Goal: Task Accomplishment & Management: Complete application form

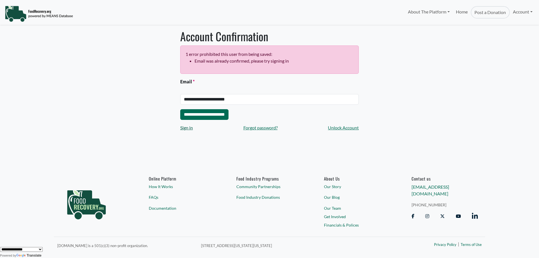
click at [186, 128] on link "Sign in" at bounding box center [186, 127] width 13 height 7
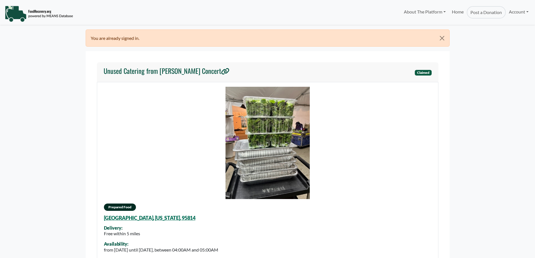
select select "Language Translate Widget"
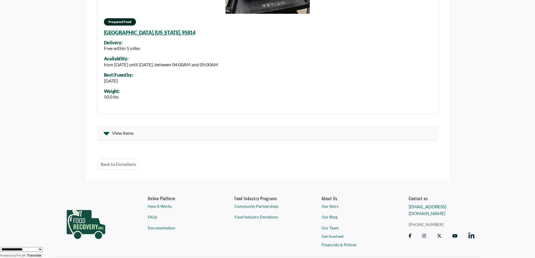
scroll to position [197, 0]
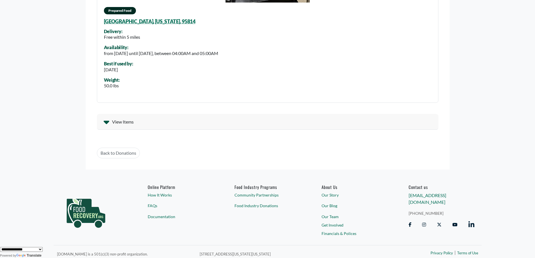
click at [112, 120] on span "View Items" at bounding box center [123, 121] width 22 height 7
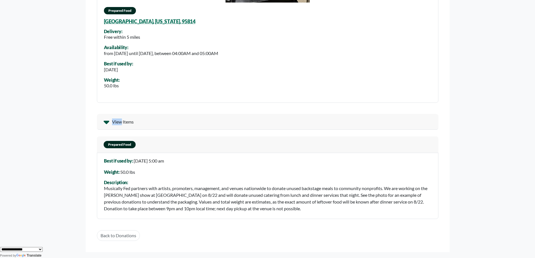
click at [112, 120] on span "View Items" at bounding box center [123, 121] width 22 height 7
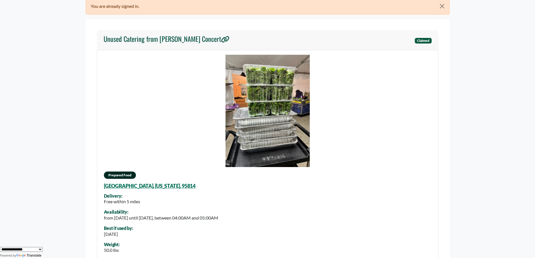
scroll to position [0, 0]
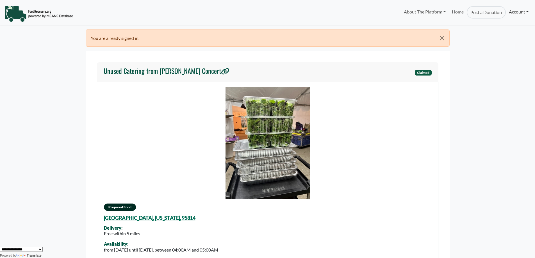
click at [523, 10] on link "Account" at bounding box center [519, 11] width 26 height 11
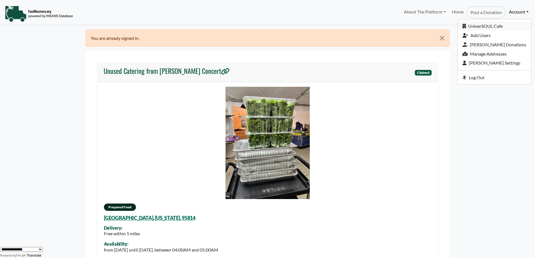
click at [501, 25] on link "UniverSOUL Cafe" at bounding box center [495, 26] width 74 height 9
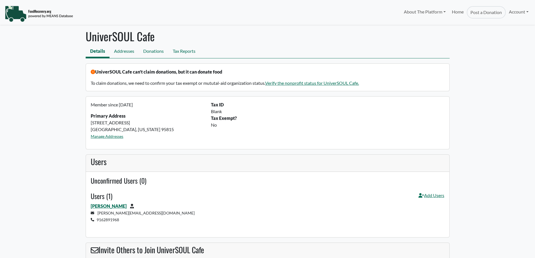
select select "Language Translate Widget"
click at [179, 49] on link "Tax Reports" at bounding box center [184, 51] width 32 height 13
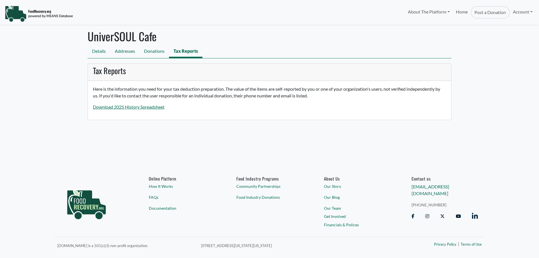
select select "Language Translate Widget"
click at [96, 51] on link "Details" at bounding box center [99, 51] width 23 height 13
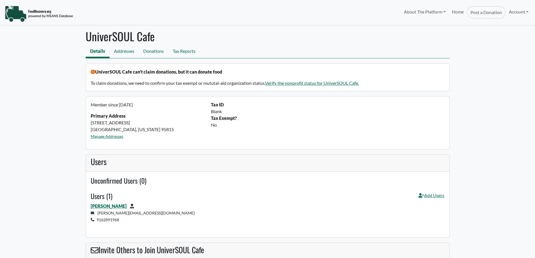
select select "Language Translate Widget"
click at [313, 82] on link "Verify the nonprofit status for UniverSOUL Cafe." at bounding box center [312, 82] width 94 height 5
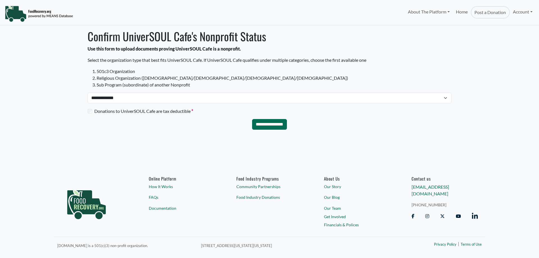
select select "Language Translate Widget"
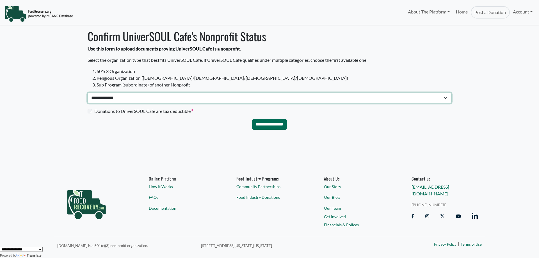
click at [106, 99] on select "**********" at bounding box center [270, 98] width 364 height 11
select select "*"
click at [88, 93] on select "**********" at bounding box center [270, 98] width 364 height 11
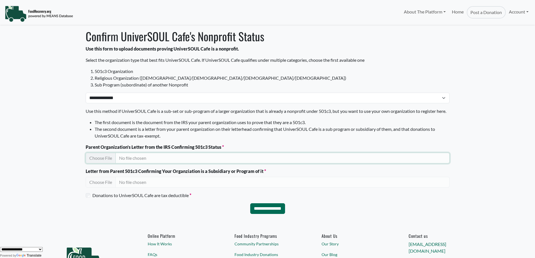
click at [101, 163] on input "Parent Organization's Letter from the IRS Confirming 501c3 Status" at bounding box center [268, 158] width 364 height 11
type input "**********"
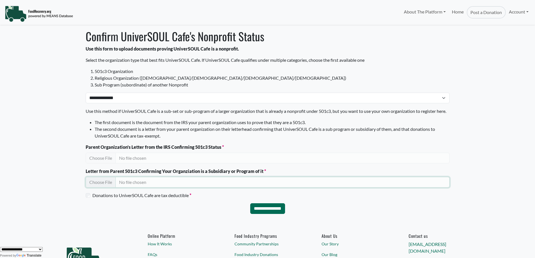
click at [99, 188] on input "Letter from Parent 501c3 Confirming Your Organziation is a Subsidiary or Progra…" at bounding box center [268, 182] width 364 height 11
type input "**********"
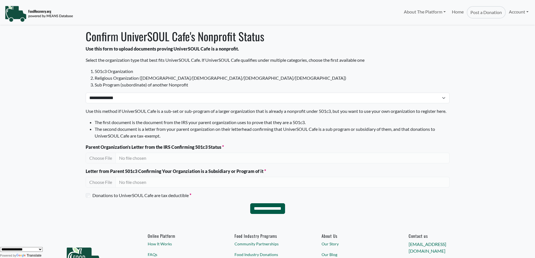
click at [261, 214] on input "**********" at bounding box center [267, 208] width 35 height 11
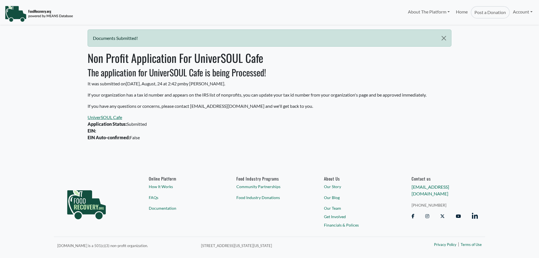
select select "Language Translate Widget"
click at [519, 12] on link "Account" at bounding box center [523, 11] width 26 height 11
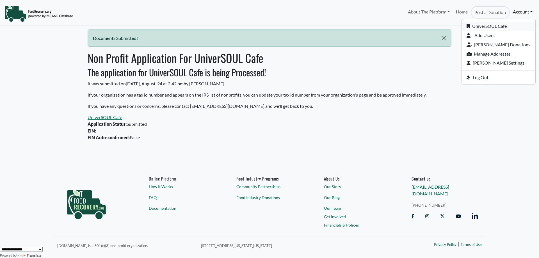
click at [510, 27] on link "UniverSOUL Cafe" at bounding box center [499, 26] width 74 height 9
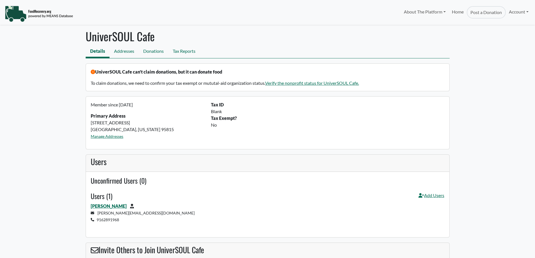
select select "Language Translate Widget"
click at [321, 82] on link "Verify the nonprofit status for UniverSOUL Cafe." at bounding box center [312, 82] width 94 height 5
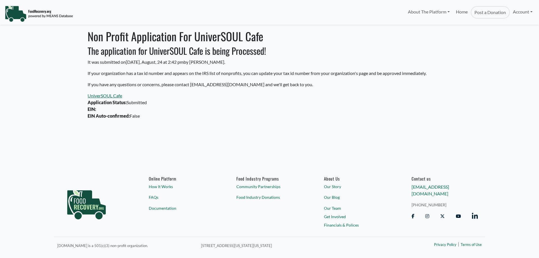
select select "Language Translate Widget"
click at [528, 12] on link "Account" at bounding box center [523, 11] width 26 height 11
click at [528, 11] on link "Account" at bounding box center [523, 11] width 26 height 11
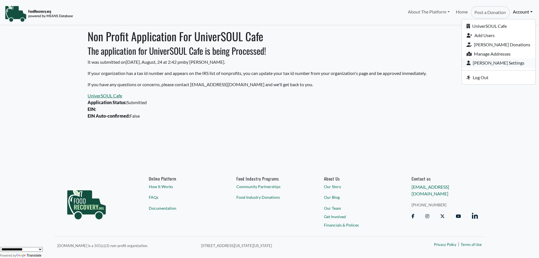
click at [500, 63] on link "[PERSON_NAME] Settings" at bounding box center [499, 62] width 74 height 9
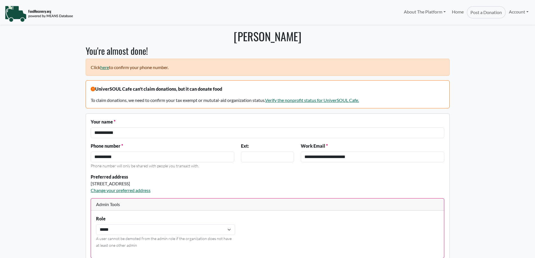
select select "Language Translate Widget"
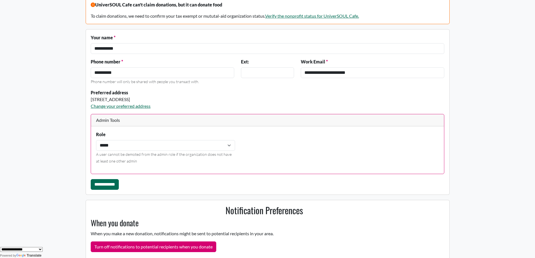
scroll to position [56, 0]
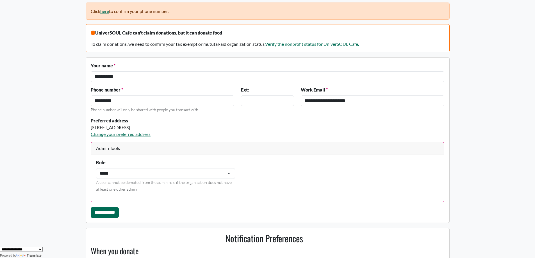
click at [117, 131] on div "Preferred address 1819 Del Paso Blvd, Sacramento, CA, 95815 Change your preferr…" at bounding box center [192, 127] width 210 height 20
click at [114, 133] on link "Change your preferred address" at bounding box center [121, 133] width 60 height 5
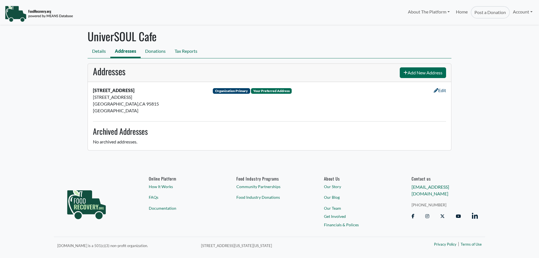
select select "Language Translate Widget"
click at [276, 90] on div "Your Preferred Address" at bounding box center [271, 91] width 41 height 6
click at [439, 90] on link "Edit" at bounding box center [440, 90] width 12 height 5
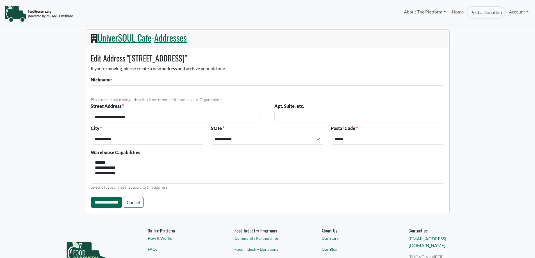
select select
select select "Language Translate Widget"
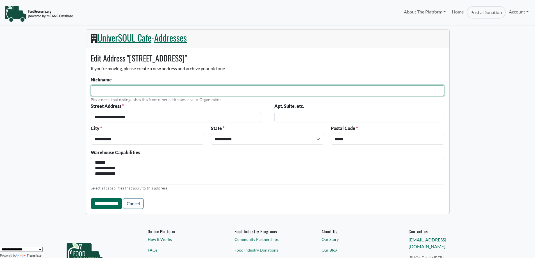
click at [95, 90] on input "Nickname" at bounding box center [267, 90] width 353 height 11
type input "**********"
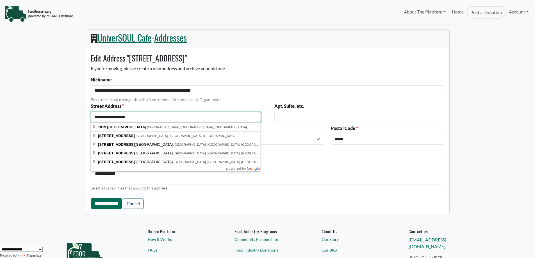
drag, startPoint x: 139, startPoint y: 117, endPoint x: 92, endPoint y: 118, distance: 46.3
click at [93, 118] on input "**********" at bounding box center [176, 117] width 170 height 11
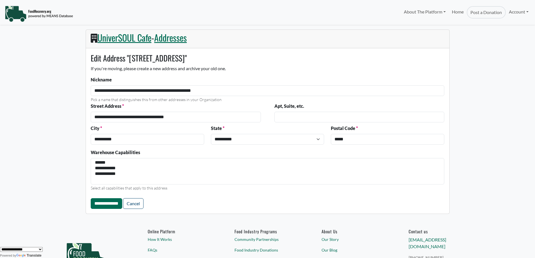
type input "**********"
click at [117, 204] on input "**********" at bounding box center [106, 203] width 31 height 11
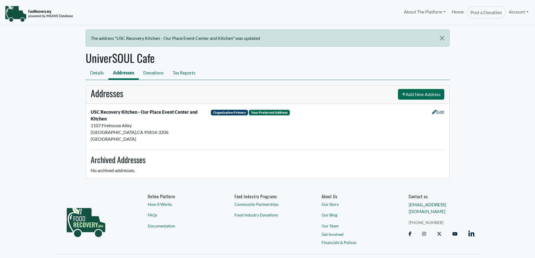
select select "Language Translate Widget"
click at [93, 73] on link "Details" at bounding box center [97, 73] width 23 height 13
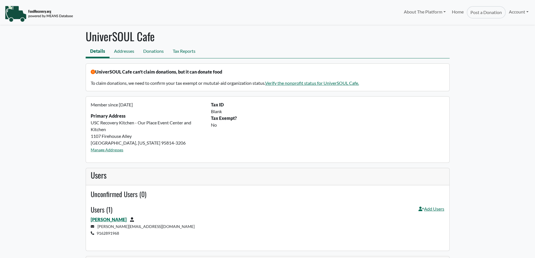
select select "Language Translate Widget"
click at [525, 11] on link "Account" at bounding box center [519, 11] width 26 height 11
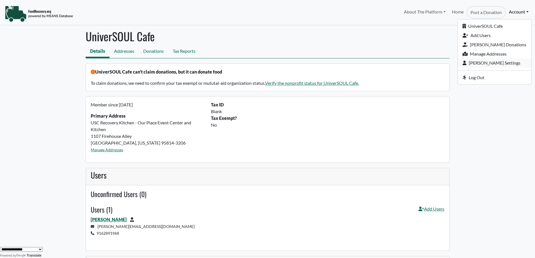
click at [499, 62] on link "[PERSON_NAME] Settings" at bounding box center [495, 62] width 74 height 9
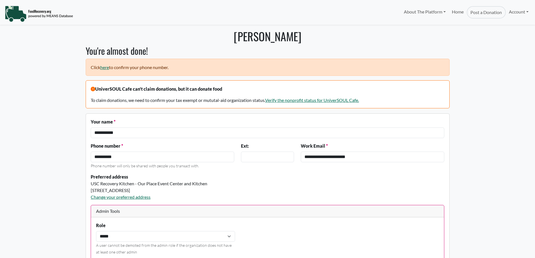
select select "Language Translate Widget"
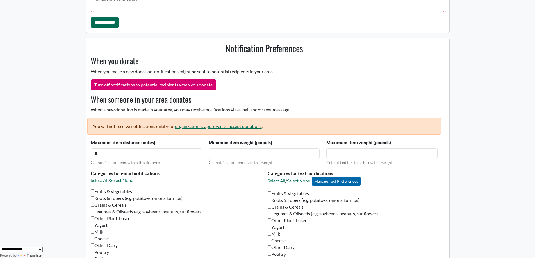
scroll to position [253, 0]
click at [228, 125] on link "organization is approved to accept donations" at bounding box center [218, 126] width 87 height 5
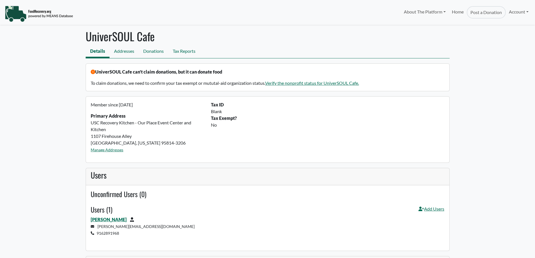
select select "Language Translate Widget"
click at [290, 82] on link "Verify the nonprofit status for UniverSOUL Cafe." at bounding box center [312, 82] width 94 height 5
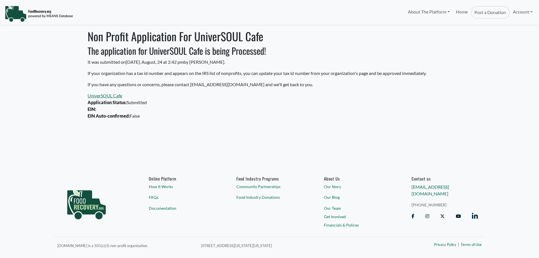
select select "Language Translate Widget"
click at [97, 95] on link "UniverSOUL Cafe" at bounding box center [105, 95] width 35 height 5
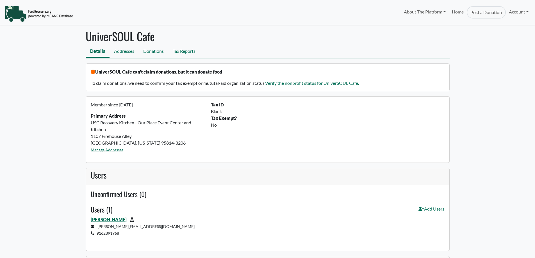
select select "Language Translate Widget"
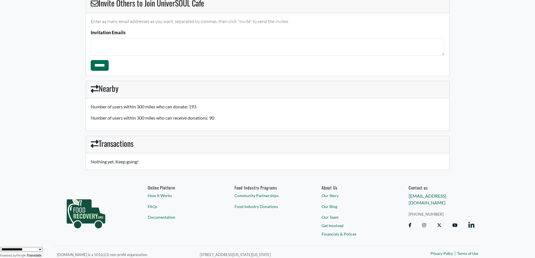
scroll to position [264, 0]
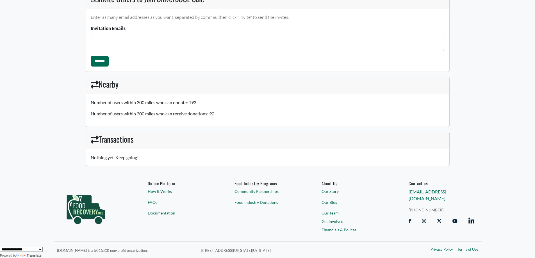
click at [152, 212] on link "Documentation" at bounding box center [181, 213] width 66 height 6
